Goal: Find specific page/section

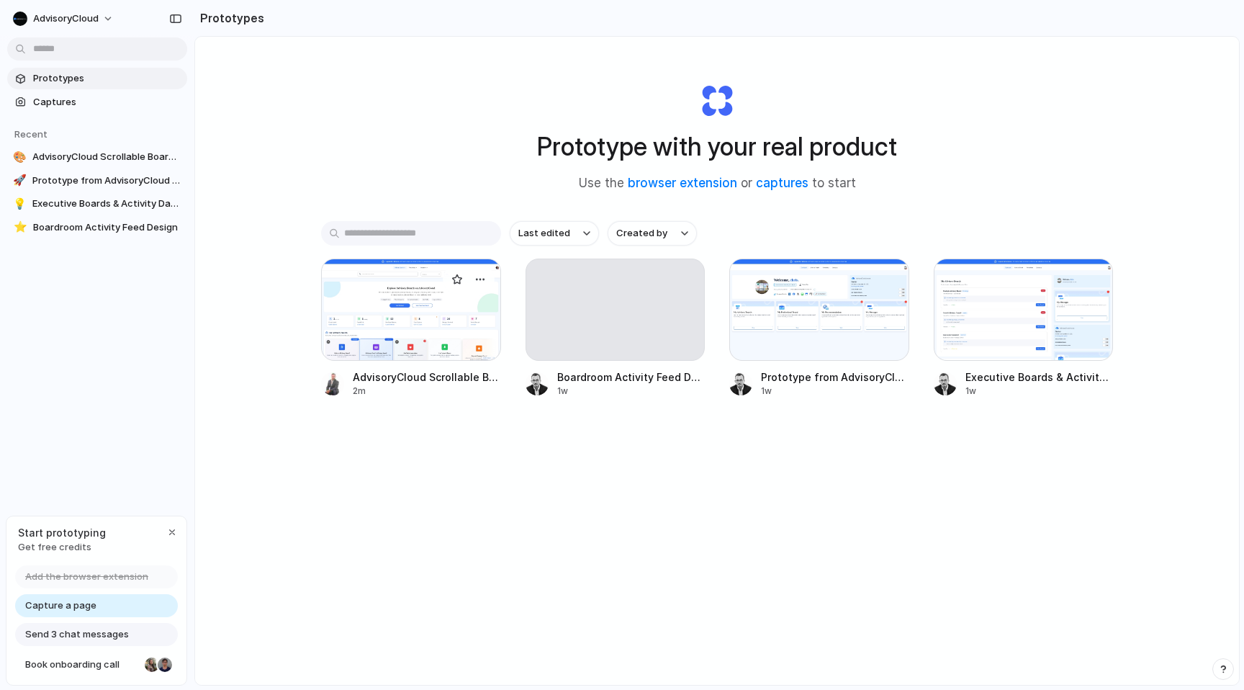
click at [422, 338] on div at bounding box center [411, 309] width 180 height 102
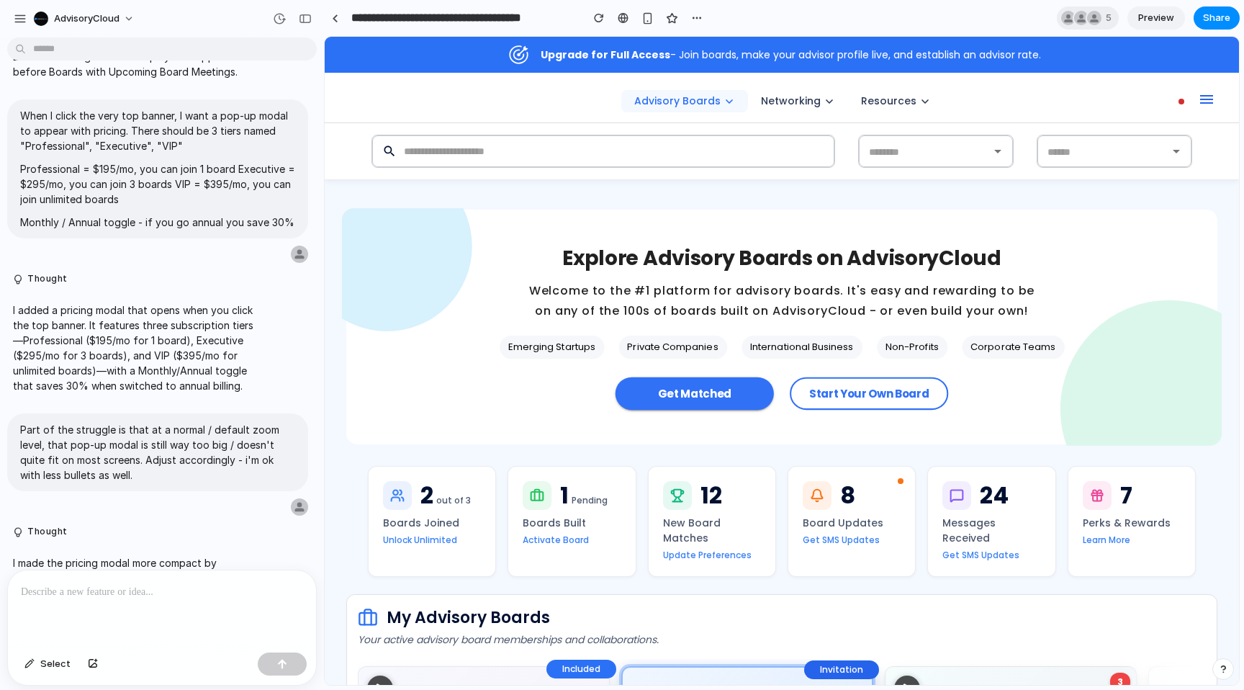
click at [645, 310] on p "Welcome to the #1 platform for advisory boards. It's easy and rewarding to be o…" at bounding box center [782, 300] width 509 height 41
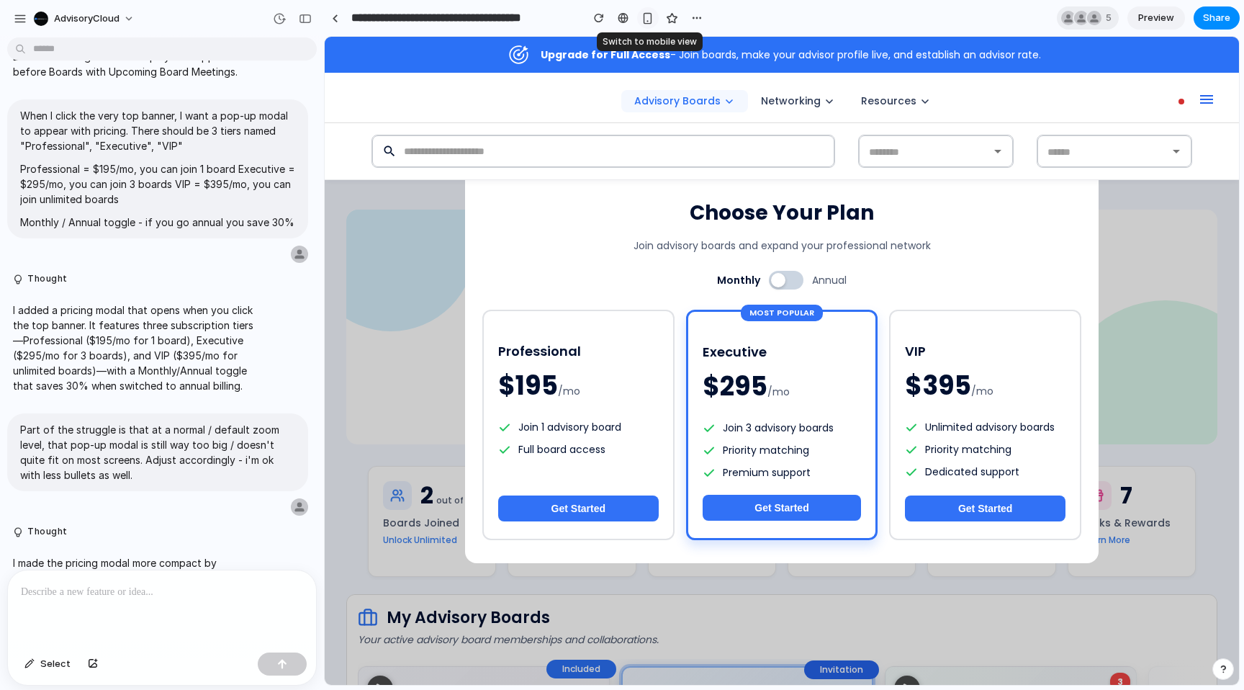
click at [648, 17] on div "button" at bounding box center [647, 18] width 12 height 12
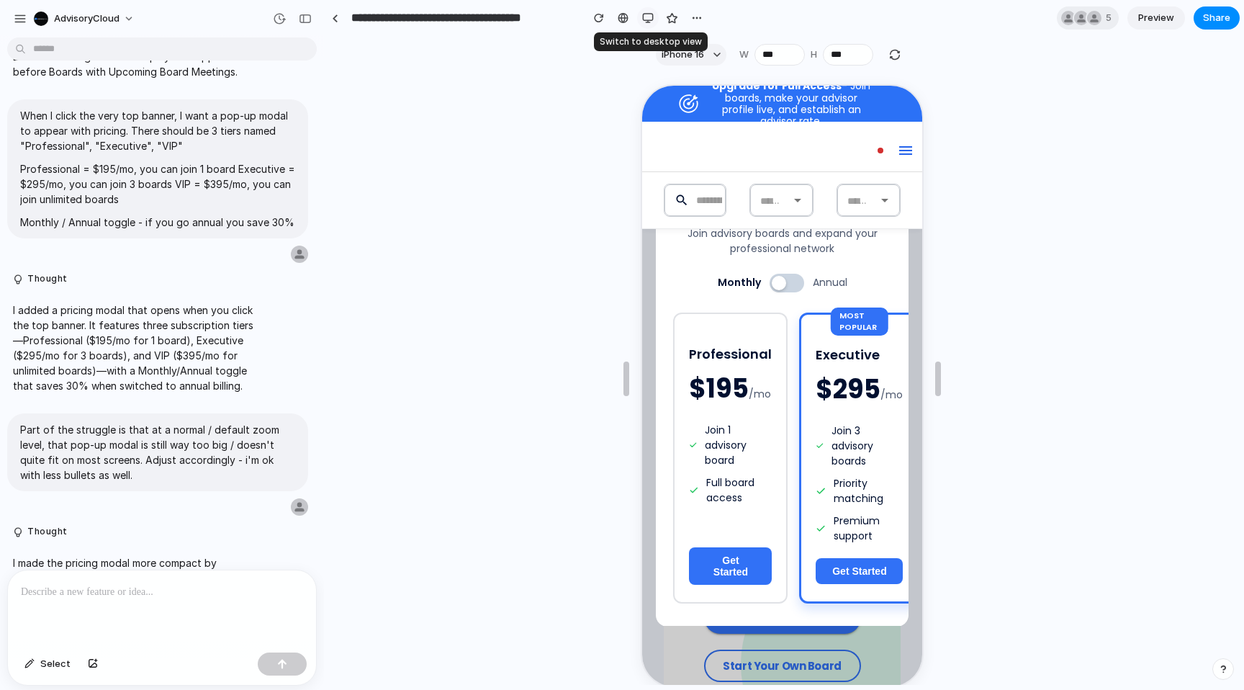
click at [649, 18] on div "button" at bounding box center [648, 18] width 12 height 12
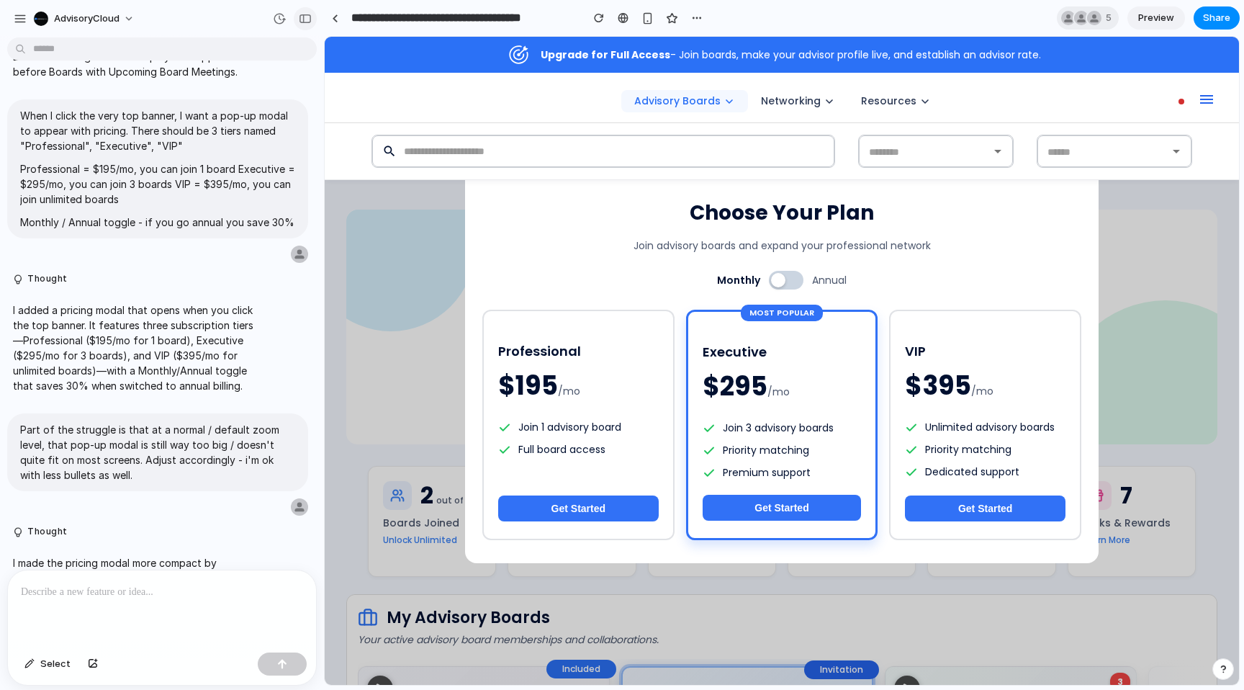
click at [307, 27] on button "button" at bounding box center [305, 18] width 23 height 23
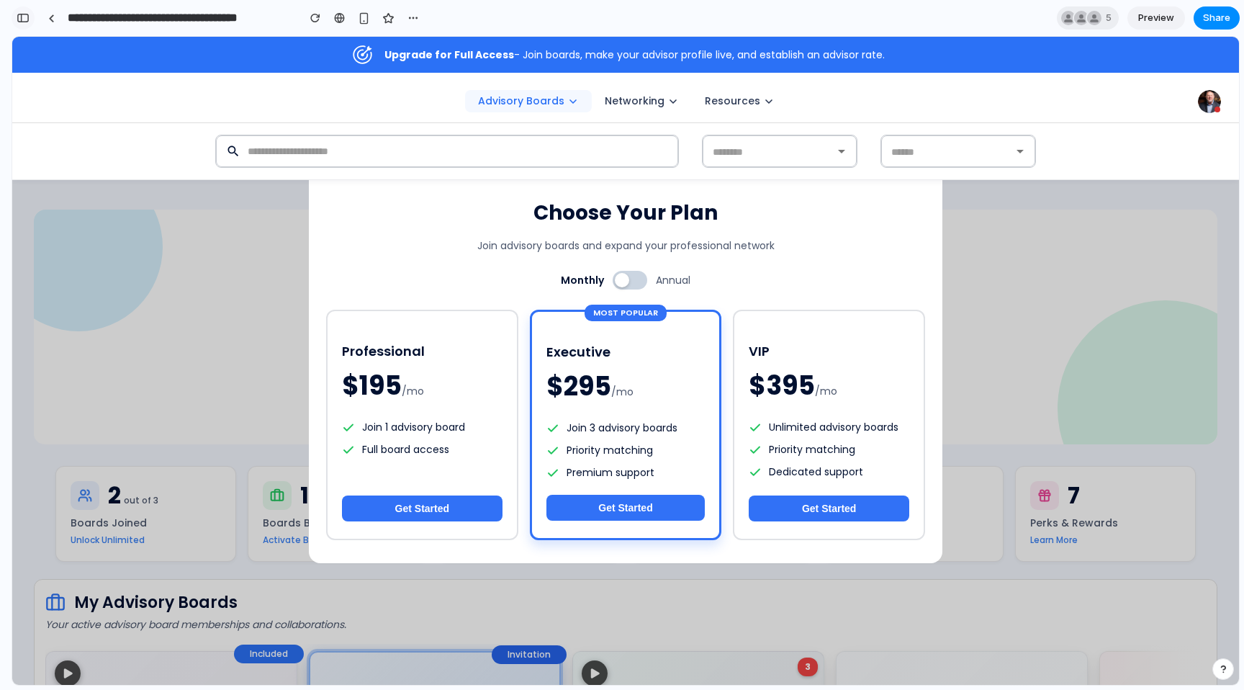
click at [22, 22] on div "button" at bounding box center [23, 18] width 13 height 10
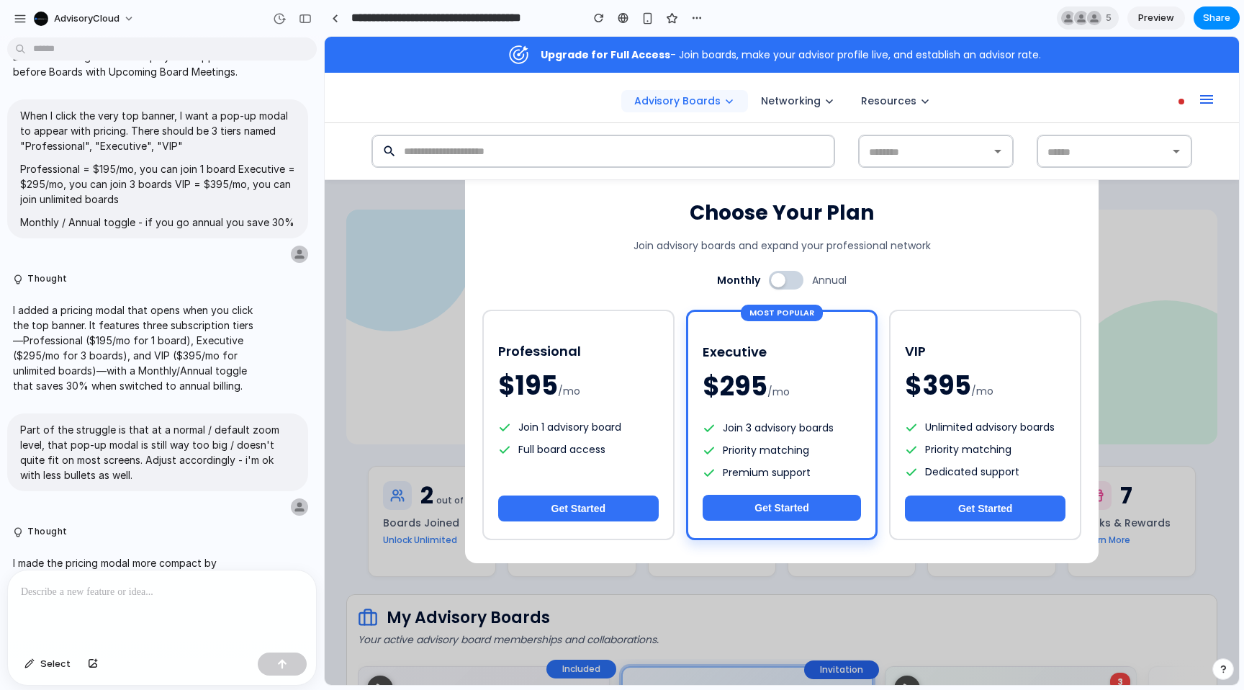
click at [791, 278] on button at bounding box center [786, 280] width 35 height 19
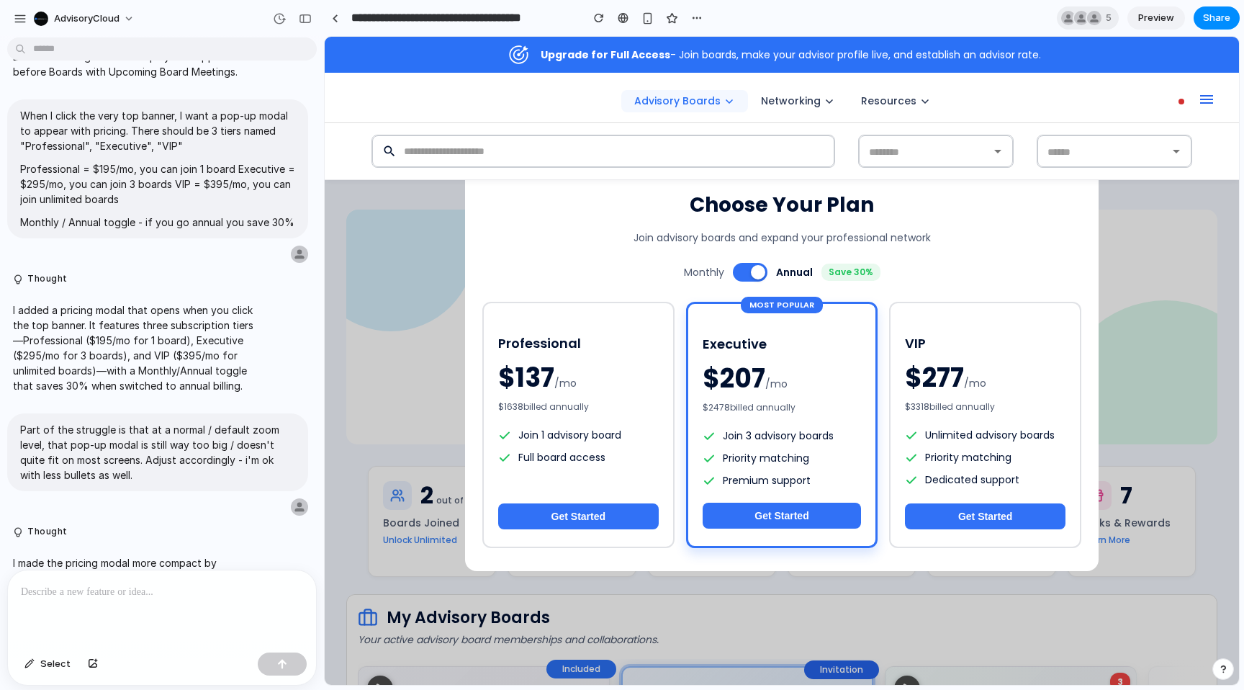
click at [755, 269] on div at bounding box center [758, 272] width 14 height 14
